Goal: Transaction & Acquisition: Book appointment/travel/reservation

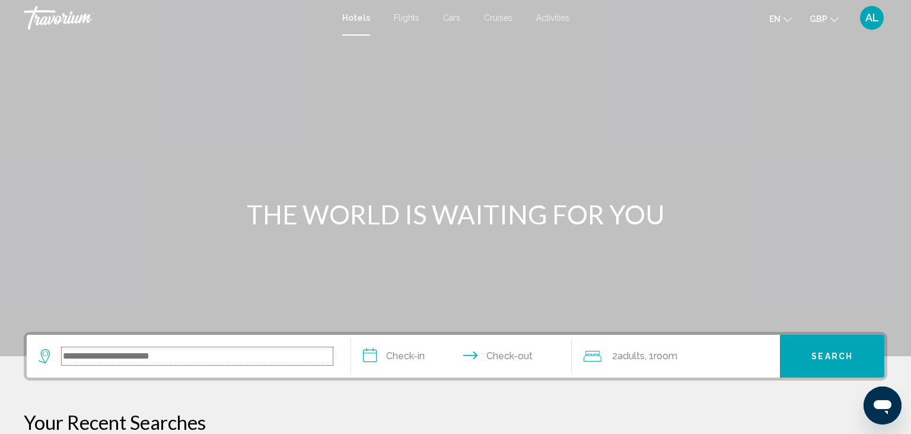
click at [146, 355] on input "Search widget" at bounding box center [197, 356] width 271 height 18
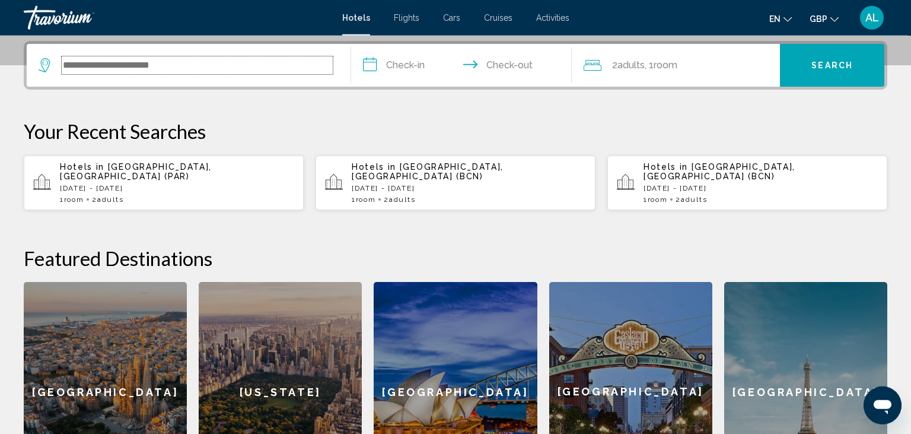
scroll to position [292, 0]
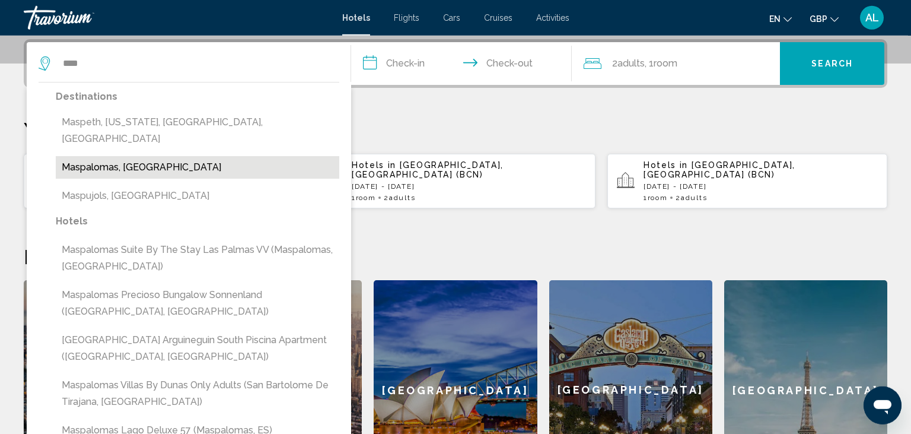
click at [85, 156] on button "Maspalomas, [GEOGRAPHIC_DATA]" at bounding box center [198, 167] width 284 height 23
type input "**********"
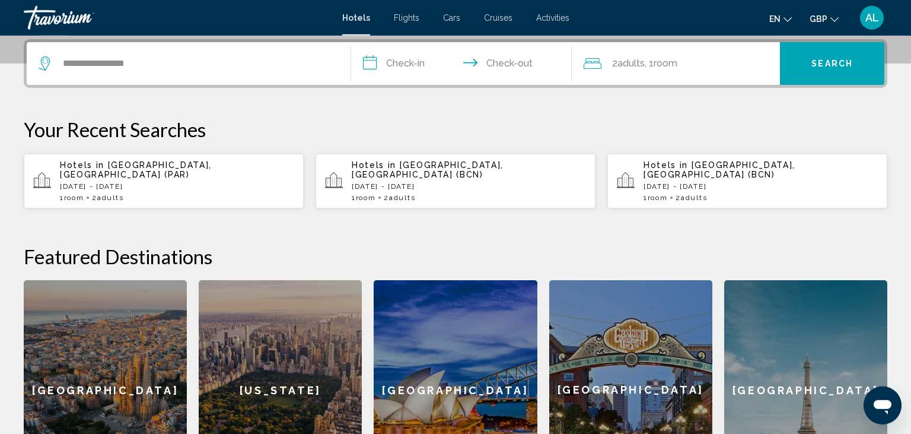
click at [407, 55] on input "**********" at bounding box center [463, 65] width 225 height 46
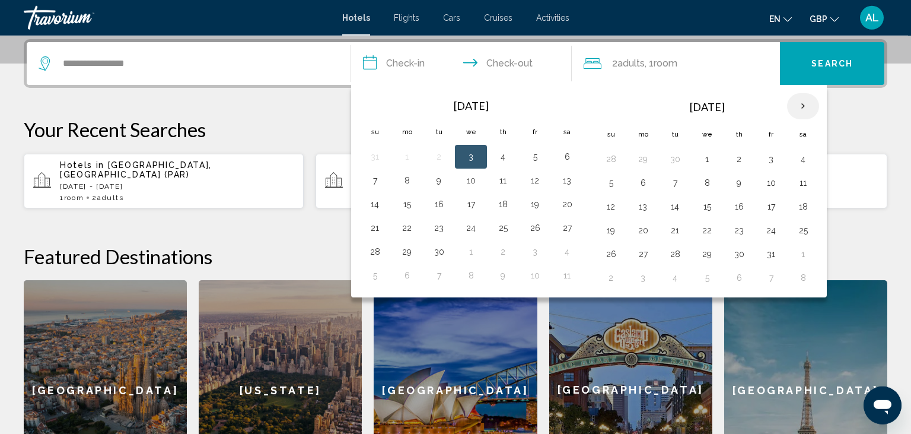
click at [804, 102] on th "Next month" at bounding box center [803, 106] width 32 height 26
click at [640, 204] on button "10" at bounding box center [643, 206] width 19 height 17
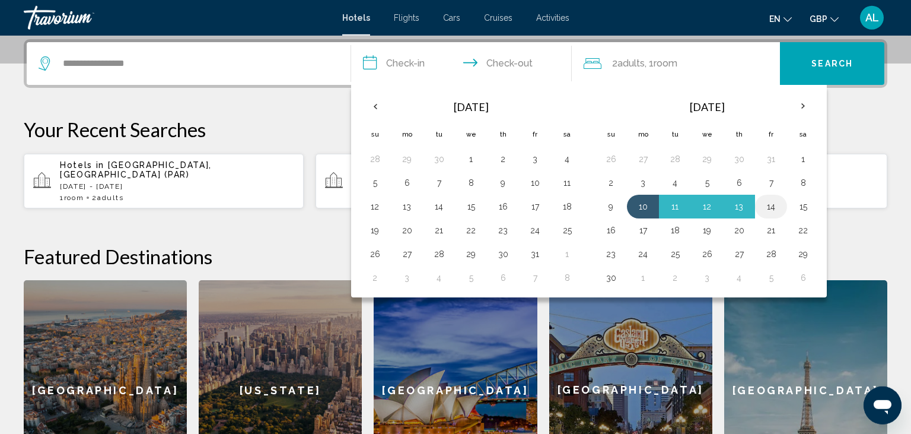
click at [772, 211] on button "14" at bounding box center [771, 206] width 19 height 17
type input "**********"
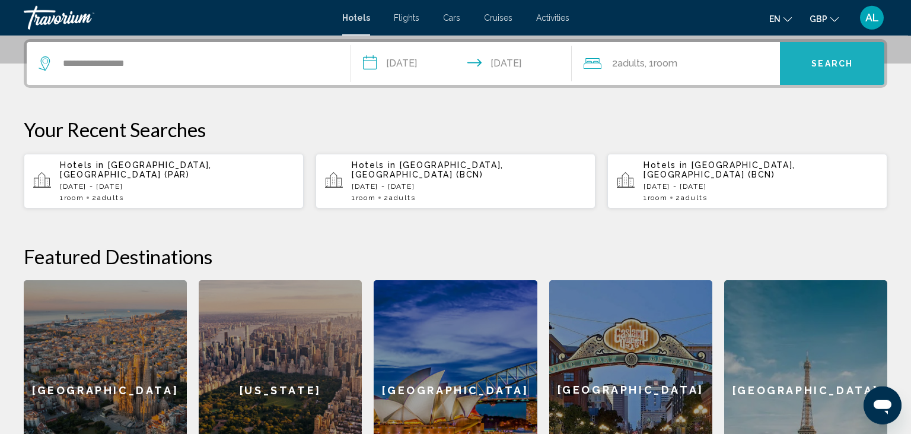
click at [824, 67] on span "Search" at bounding box center [833, 63] width 42 height 9
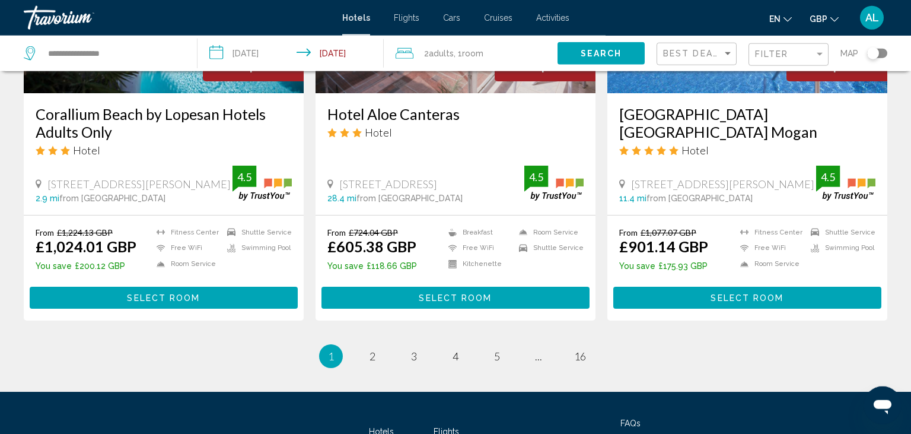
scroll to position [1520, 0]
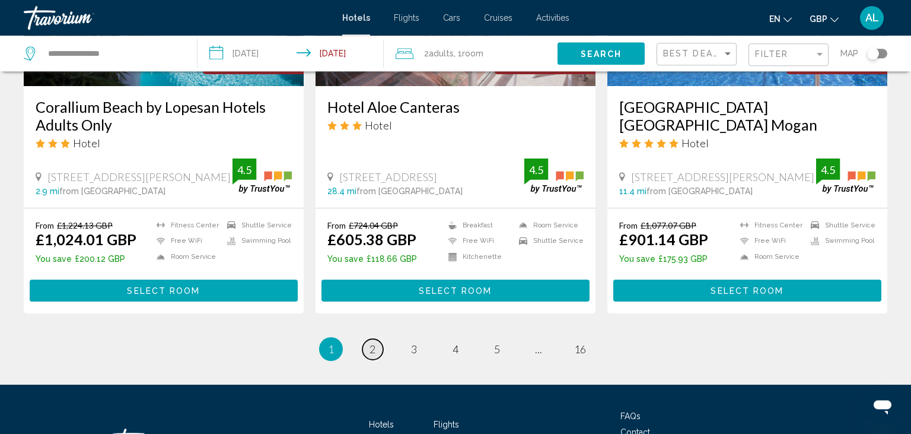
click at [373, 339] on link "page 2" at bounding box center [372, 349] width 21 height 21
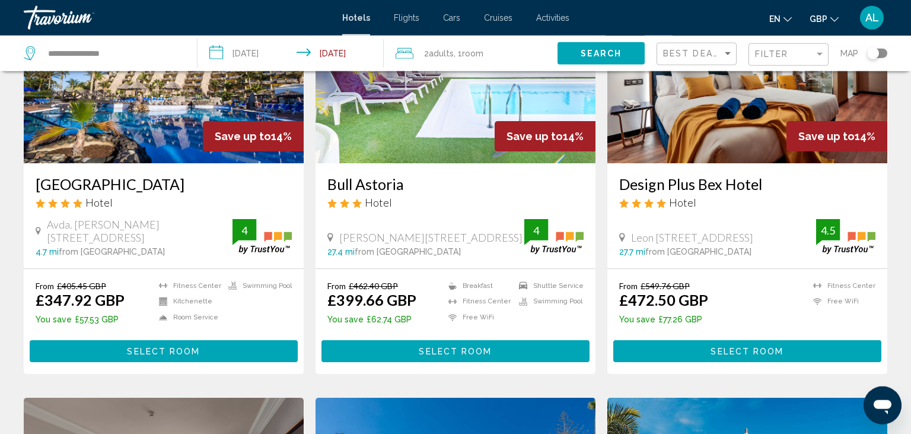
scroll to position [142, 0]
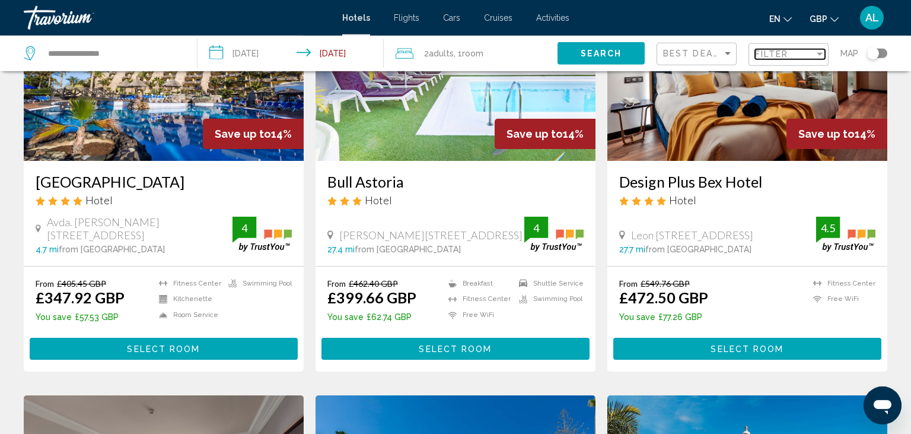
click at [787, 56] on span "Filter" at bounding box center [772, 53] width 34 height 9
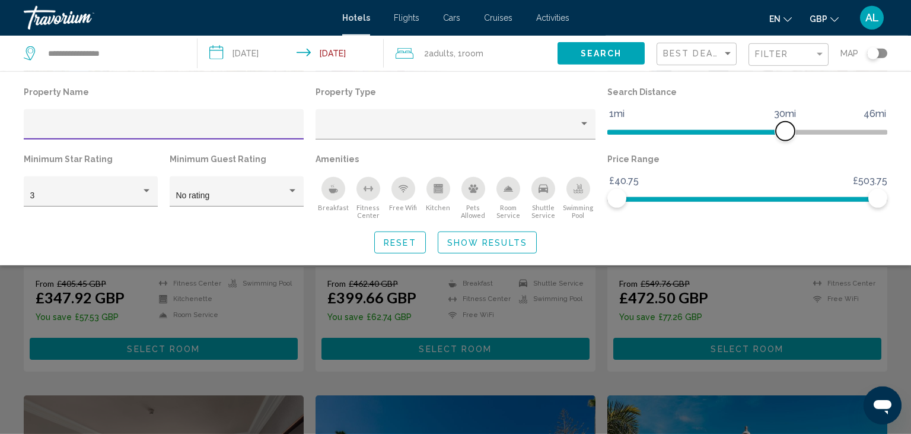
click at [702, 132] on span "Hotel Filters" at bounding box center [696, 132] width 178 height 5
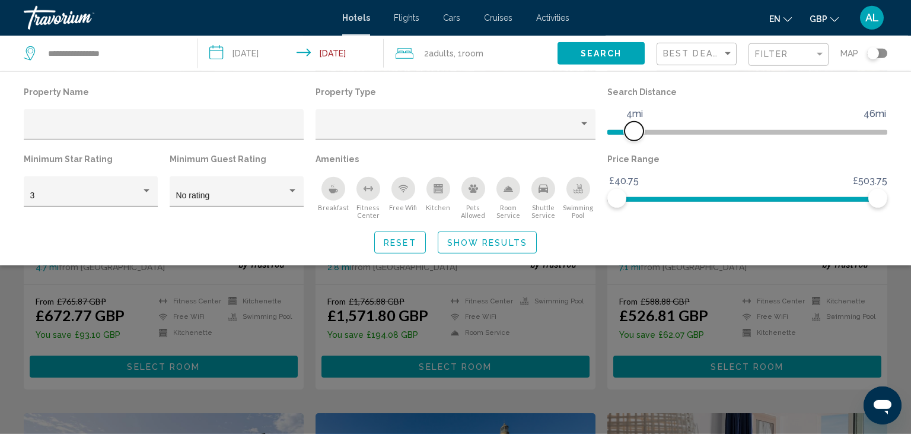
click at [634, 133] on span "Hotel Filters" at bounding box center [620, 132] width 27 height 5
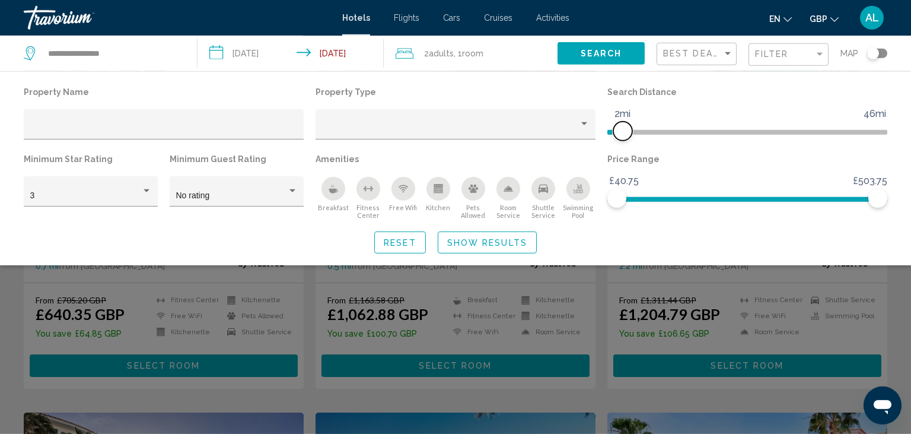
drag, startPoint x: 632, startPoint y: 135, endPoint x: 621, endPoint y: 134, distance: 11.3
click at [621, 134] on span "Hotel Filters" at bounding box center [622, 131] width 19 height 19
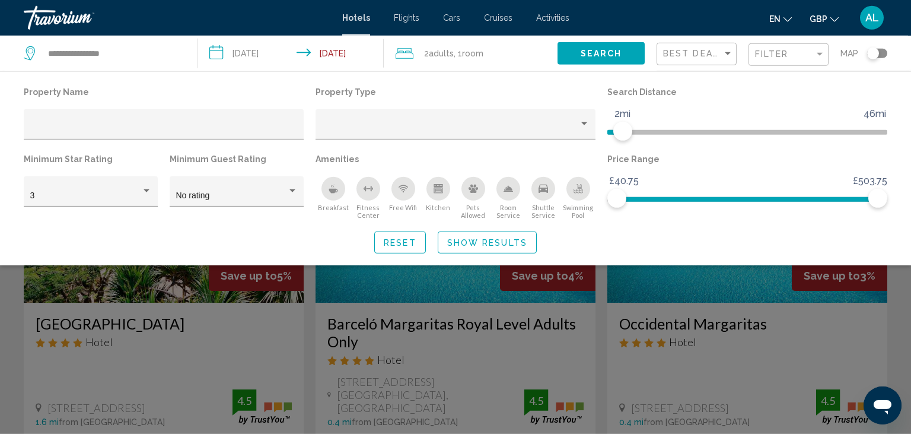
click at [0, 280] on div "Search widget" at bounding box center [455, 306] width 911 height 256
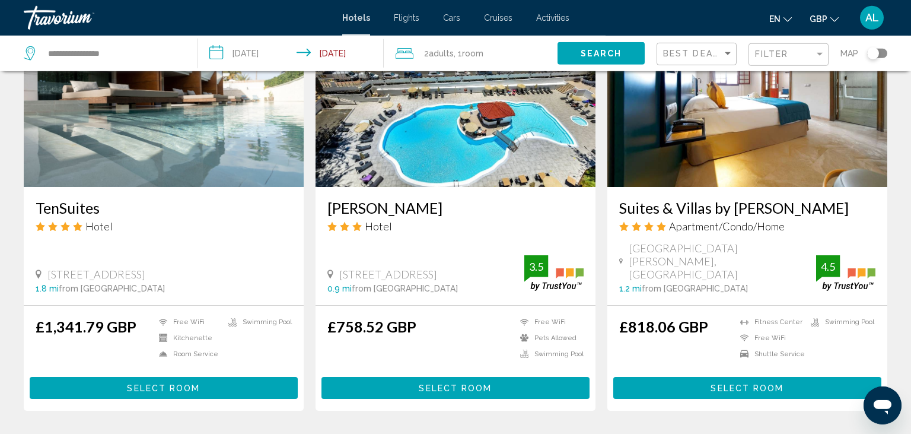
scroll to position [1421, 0]
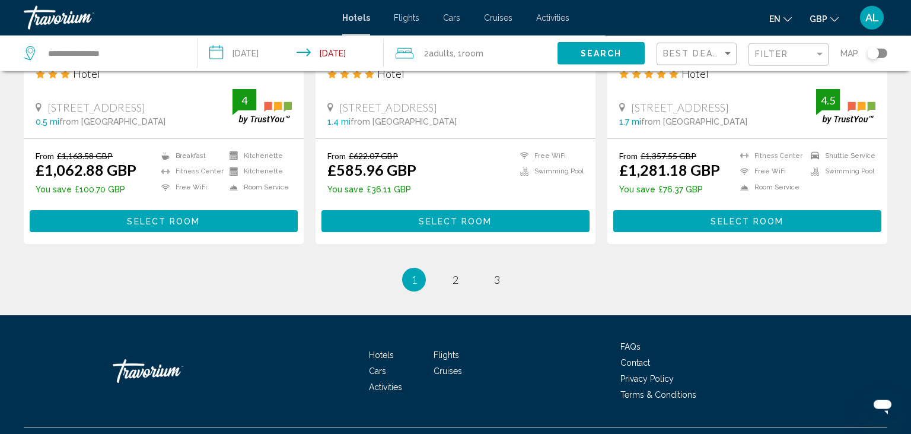
scroll to position [1599, 0]
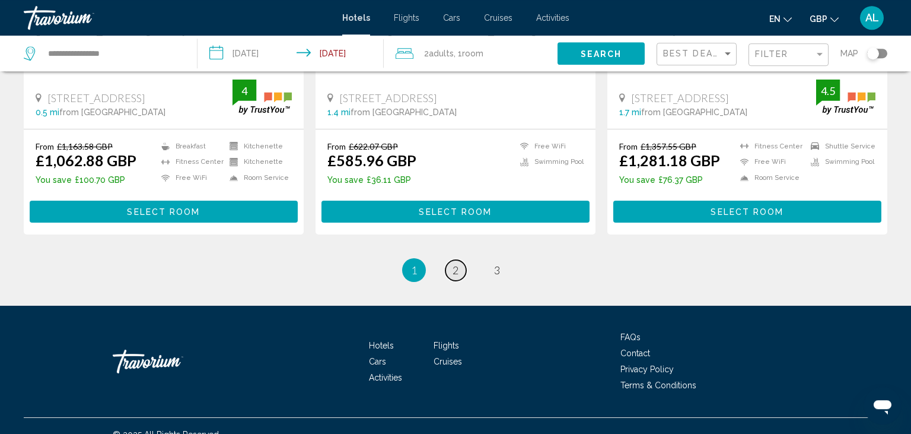
click at [462, 279] on link "page 2" at bounding box center [456, 270] width 21 height 21
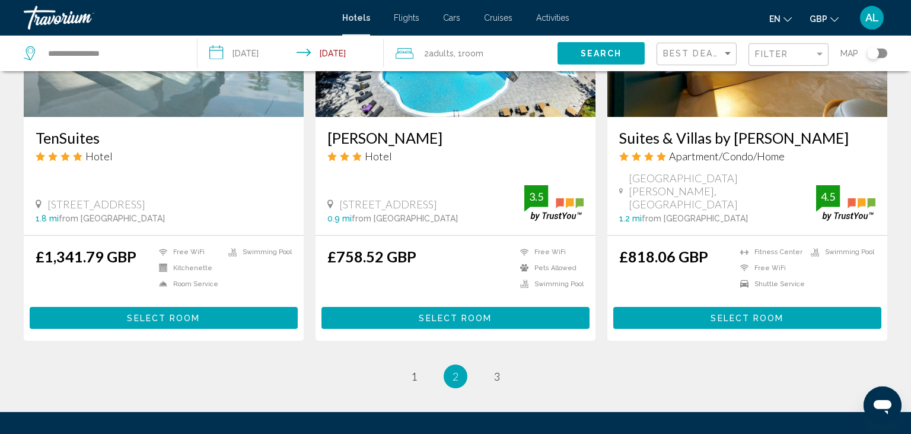
scroll to position [1543, 0]
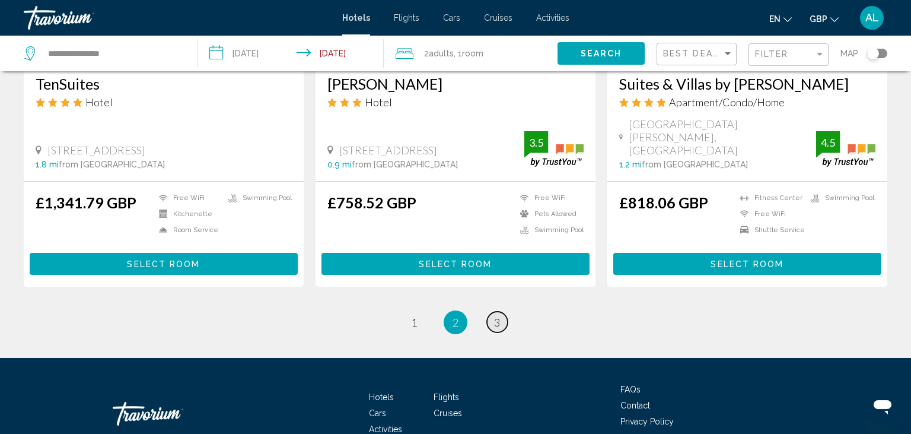
click at [502, 311] on link "page 3" at bounding box center [497, 321] width 21 height 21
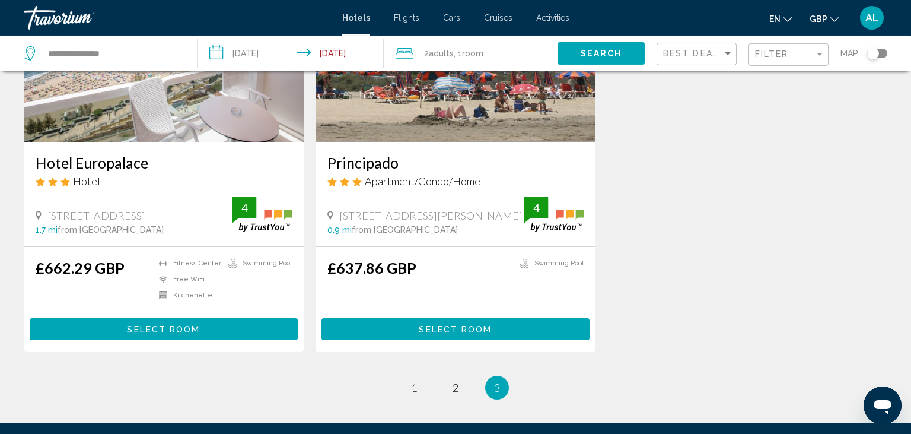
scroll to position [1035, 0]
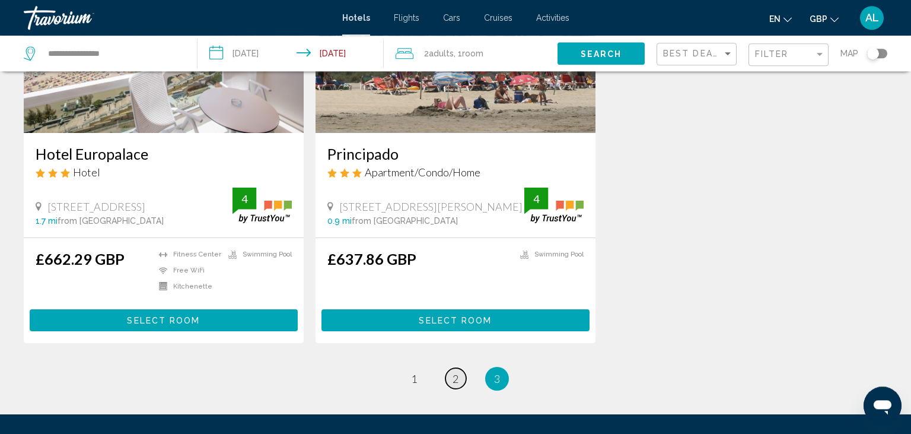
click at [460, 384] on link "page 2" at bounding box center [456, 378] width 21 height 21
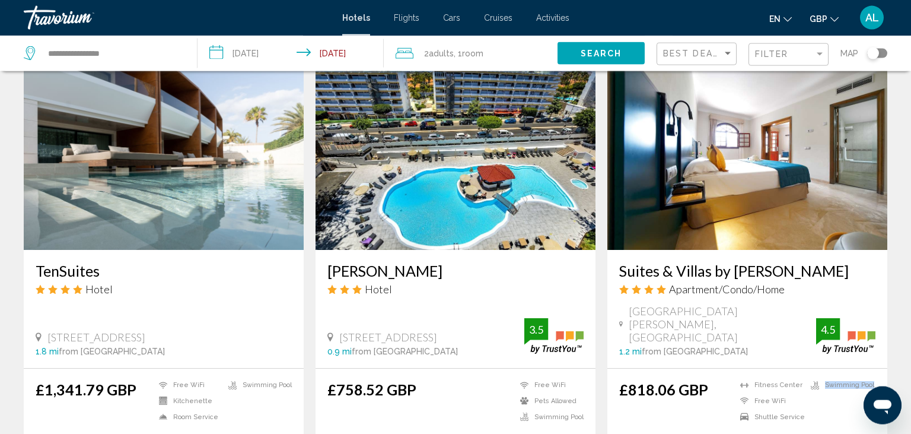
scroll to position [1356, 0]
drag, startPoint x: 903, startPoint y: 331, endPoint x: 909, endPoint y: 364, distance: 33.2
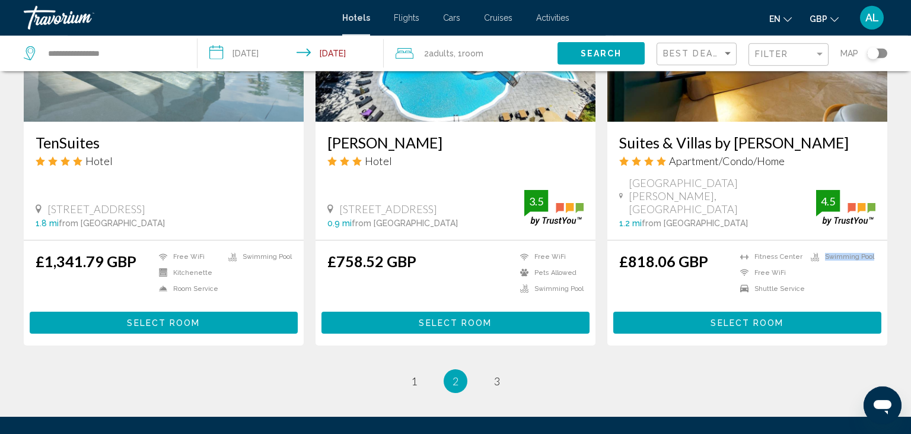
scroll to position [1493, 0]
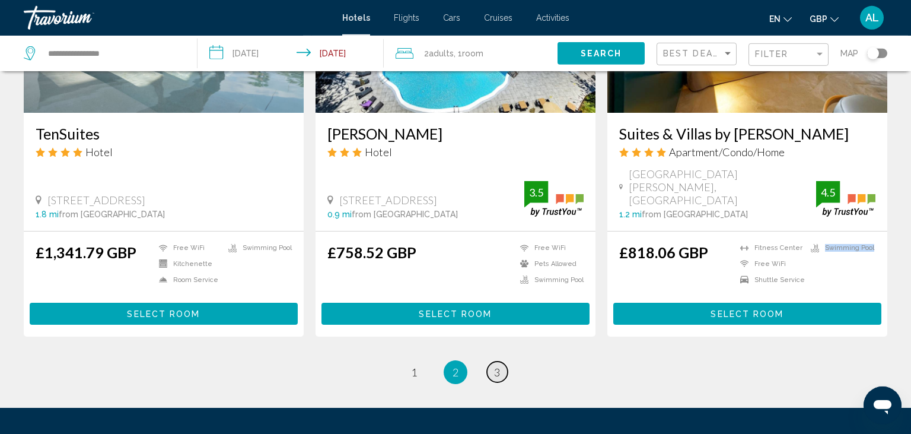
click at [504, 361] on link "page 3" at bounding box center [497, 371] width 21 height 21
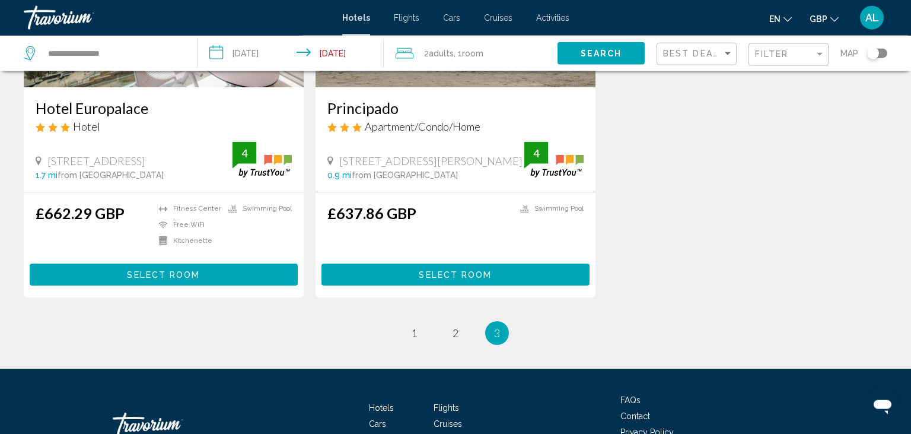
scroll to position [1090, 0]
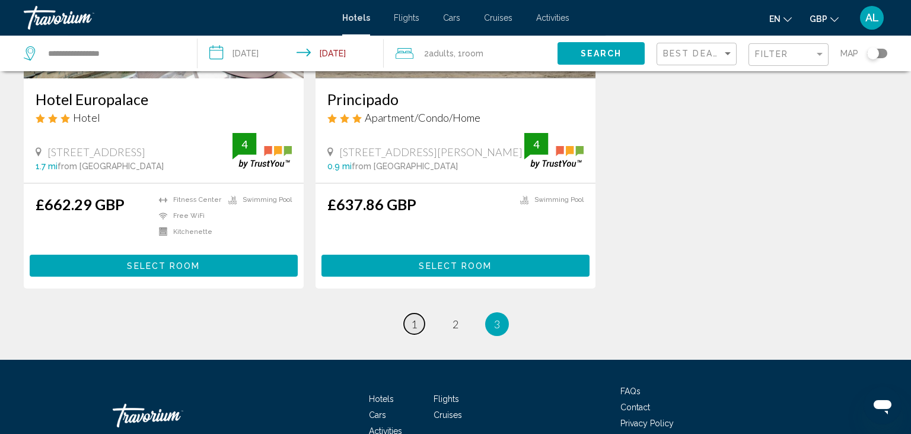
click at [414, 330] on span "1" at bounding box center [414, 323] width 6 height 13
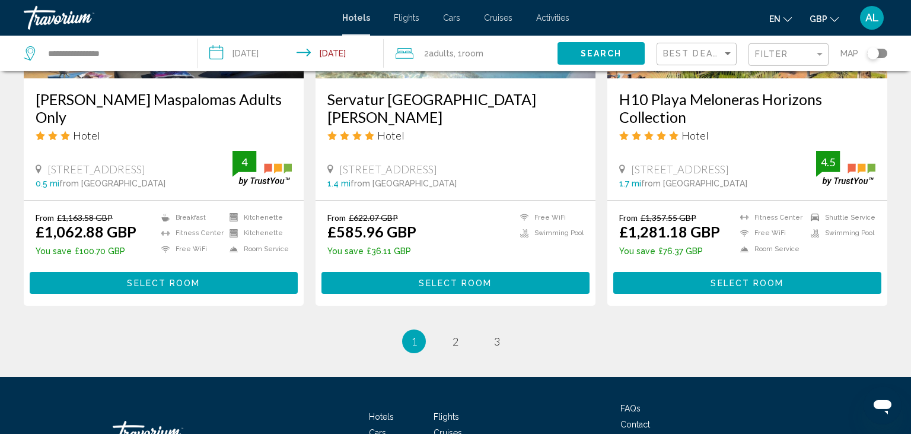
scroll to position [1621, 0]
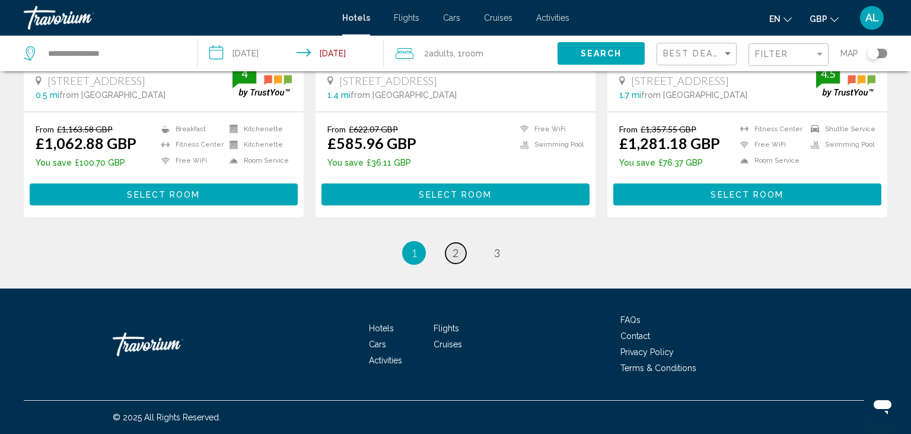
click at [458, 253] on span "2" at bounding box center [456, 252] width 6 height 13
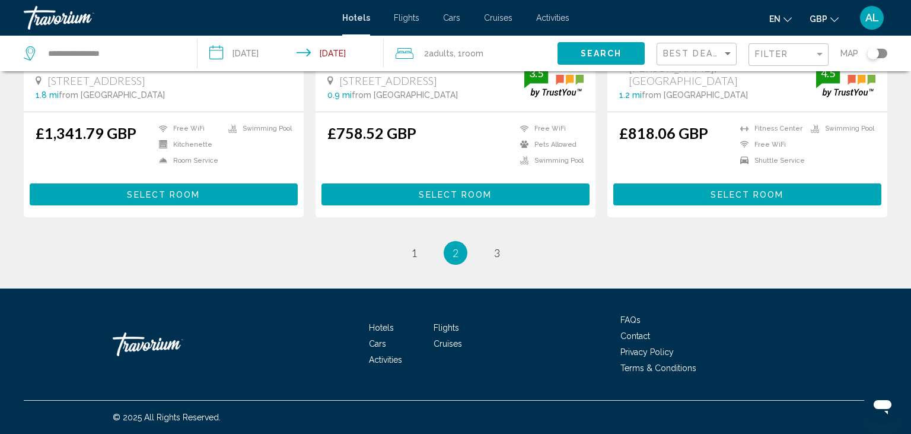
scroll to position [1586, 0]
